Goal: Task Accomplishment & Management: Use online tool/utility

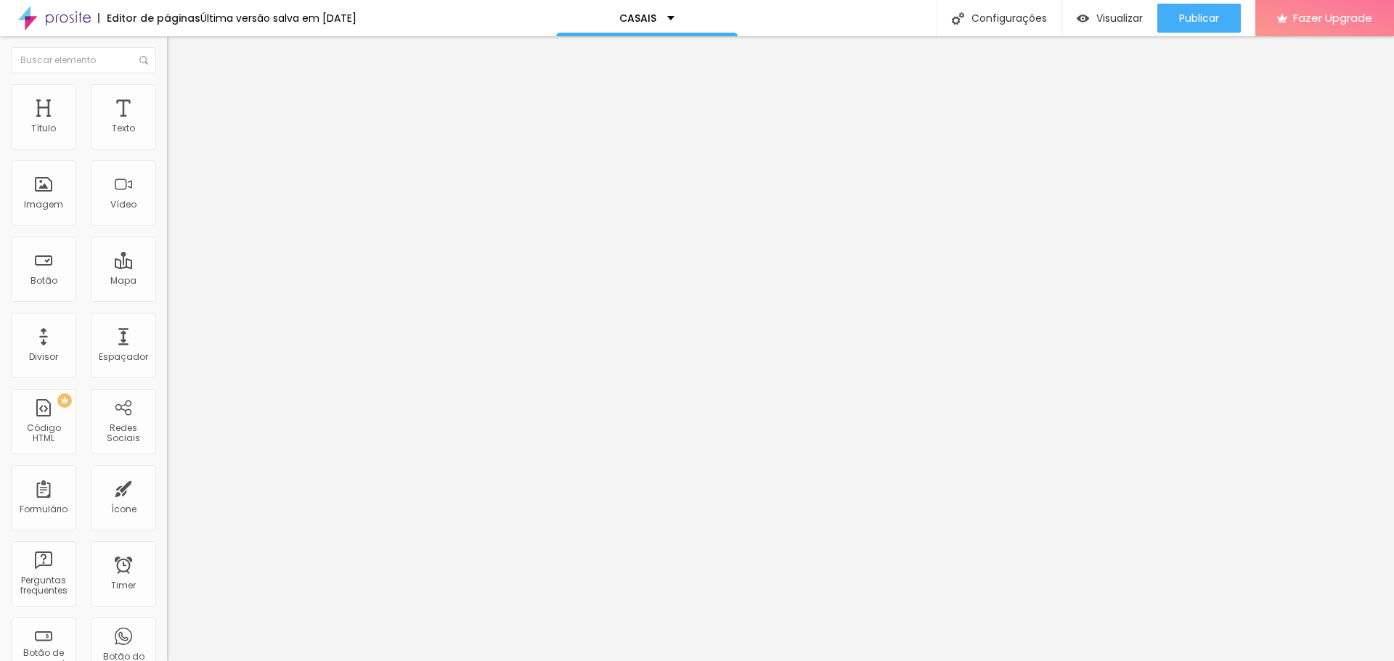
click at [167, 123] on span "Formulário" at bounding box center [191, 117] width 48 height 12
click at [167, 147] on img at bounding box center [171, 151] width 9 height 9
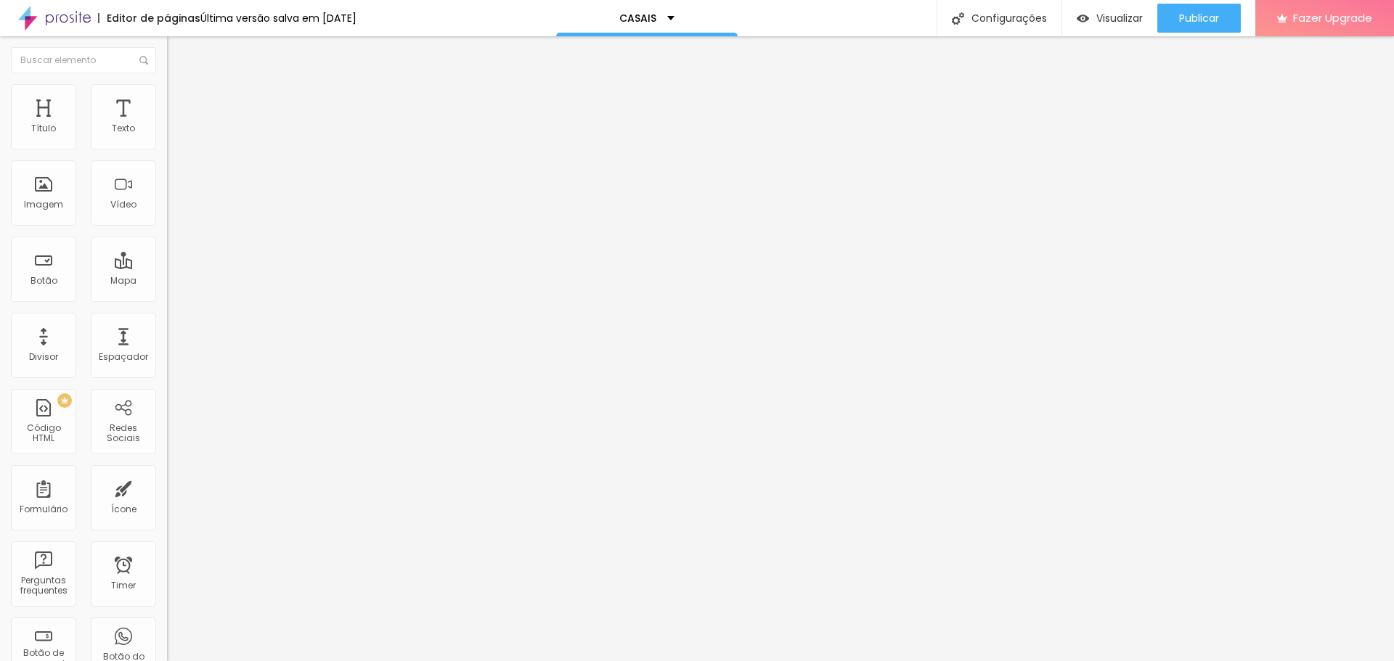
paste input "casal"
type input "https://www.luanbarbosafotografias.alboompro.com/obgcasal"
click at [1198, 18] on span "Publicar" at bounding box center [1199, 18] width 40 height 12
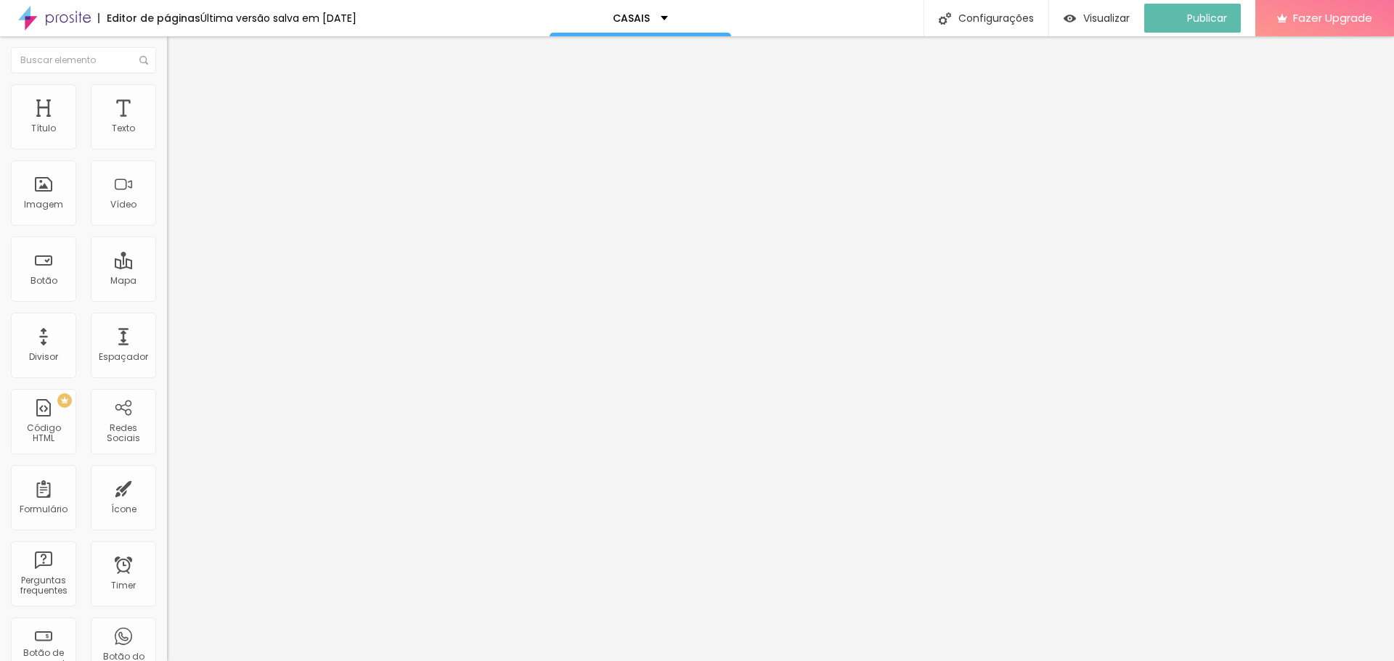
click at [167, 147] on img at bounding box center [171, 151] width 9 height 9
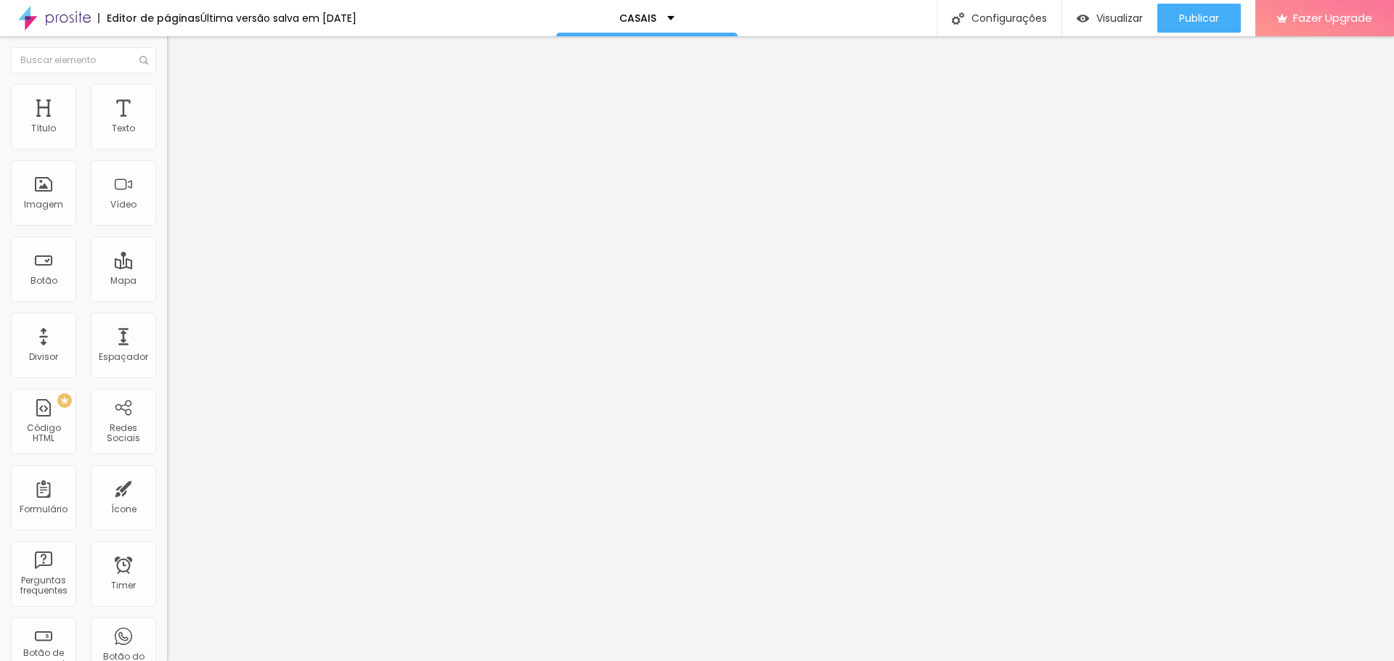
click at [1192, 9] on div "Publicar" at bounding box center [1199, 18] width 40 height 29
